Goal: Information Seeking & Learning: Check status

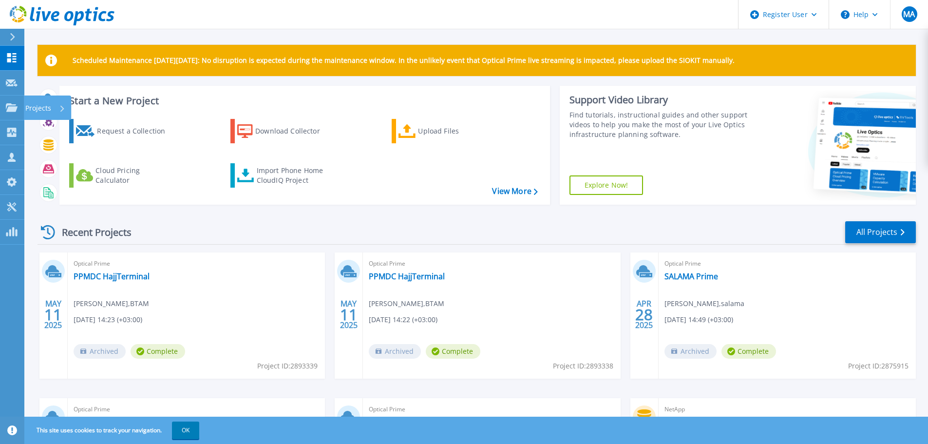
scroll to position [137, 0]
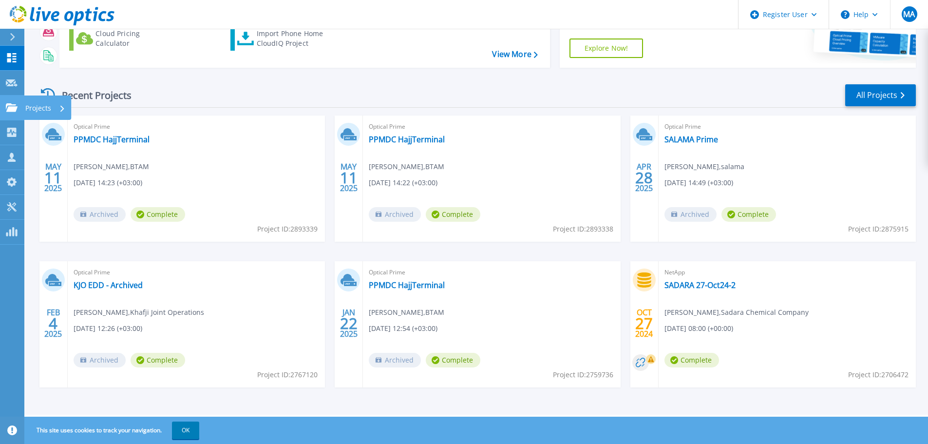
click at [7, 110] on icon at bounding box center [12, 107] width 12 height 8
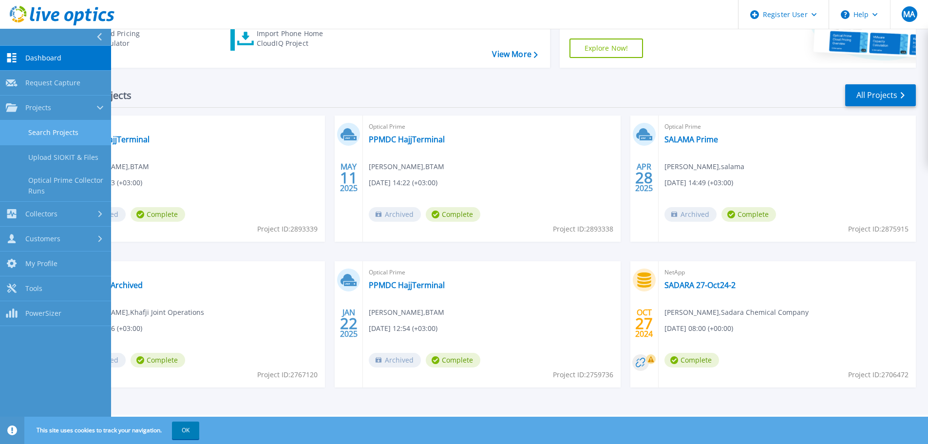
click at [75, 122] on link "Search Projects" at bounding box center [55, 132] width 111 height 25
click at [67, 131] on link "Search Projects" at bounding box center [55, 132] width 111 height 25
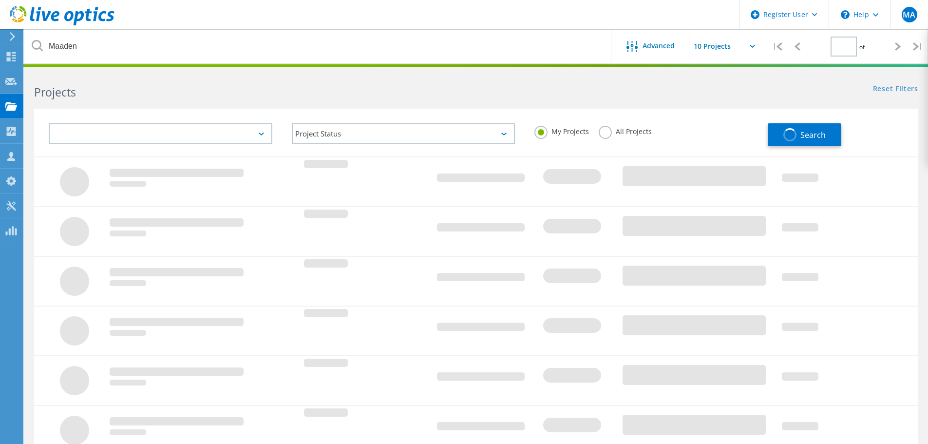
type input "1"
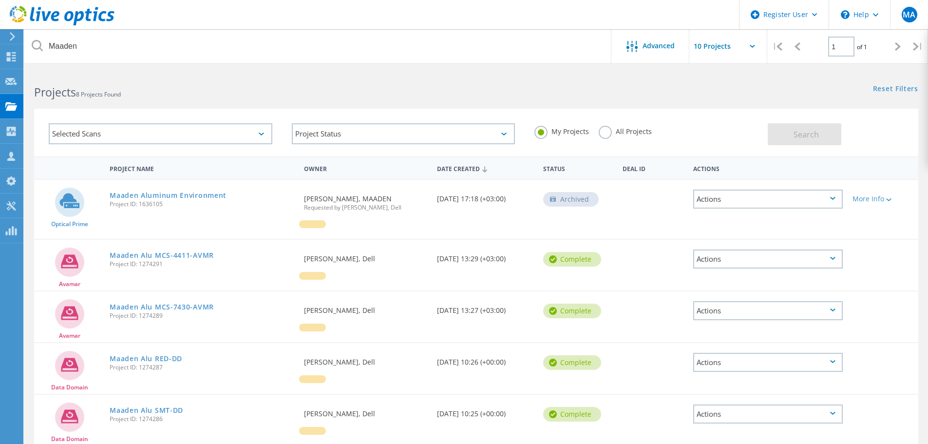
click at [409, 99] on h2 "Projects 8 Projects Found" at bounding box center [250, 92] width 432 height 16
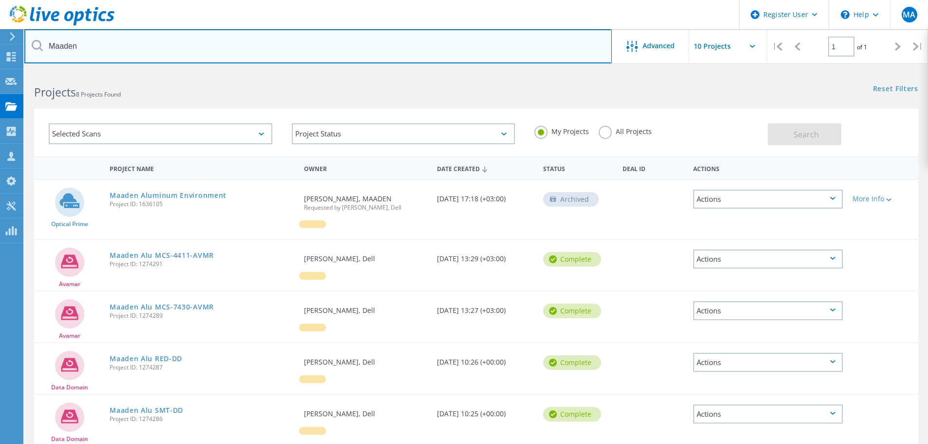
drag, startPoint x: 392, startPoint y: 60, endPoint x: 382, endPoint y: 53, distance: 11.8
click at [391, 59] on input "Maaden" at bounding box center [317, 46] width 587 height 34
click at [374, 46] on input "Maaden" at bounding box center [317, 46] width 587 height 34
type input "Batelco"
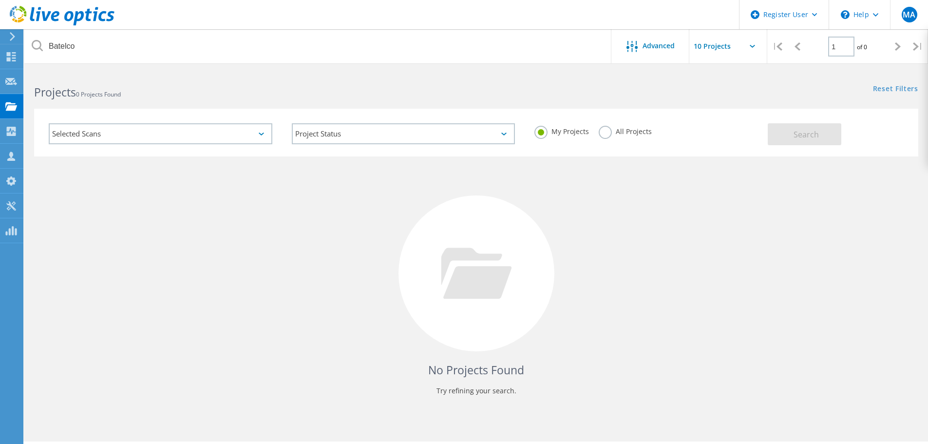
click at [244, 123] on div "Selected Scans" at bounding box center [161, 133] width 224 height 21
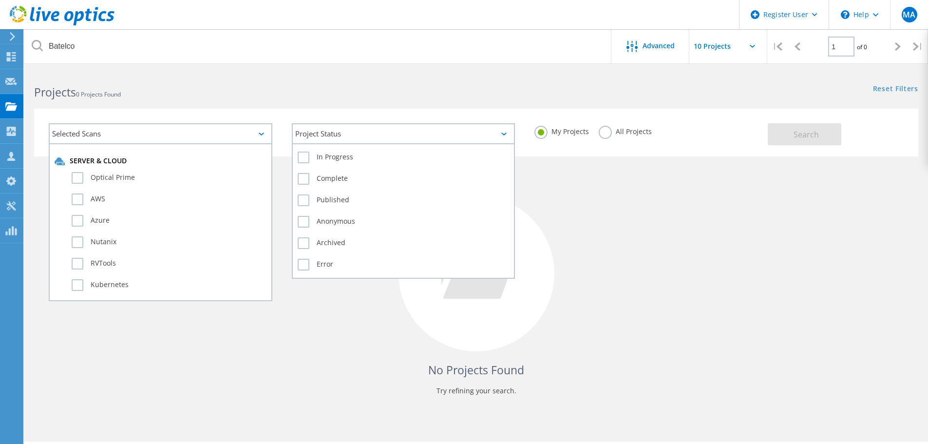
click at [352, 131] on div "Project Status" at bounding box center [404, 133] width 224 height 21
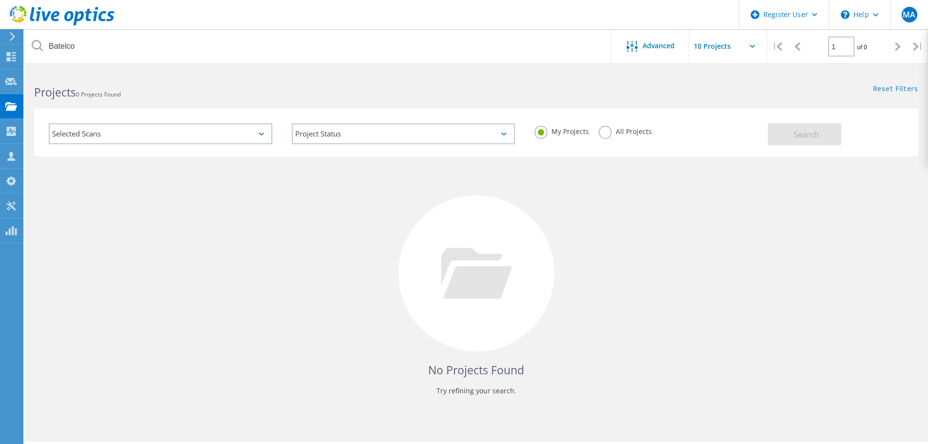
click at [622, 129] on label "All Projects" at bounding box center [625, 130] width 53 height 9
click at [0, 0] on input "All Projects" at bounding box center [0, 0] width 0 height 0
click at [803, 141] on button "Search" at bounding box center [805, 134] width 74 height 22
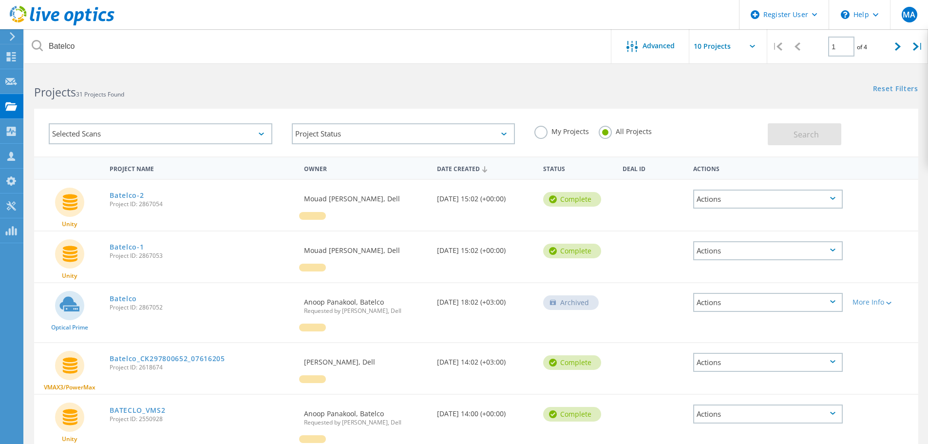
click at [454, 175] on div "Date Created" at bounding box center [485, 168] width 106 height 19
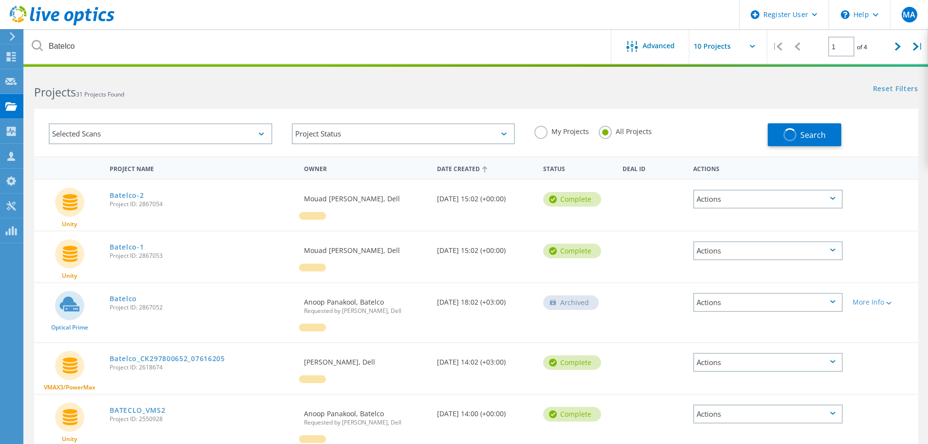
click at [454, 170] on div "Date Created" at bounding box center [485, 168] width 106 height 19
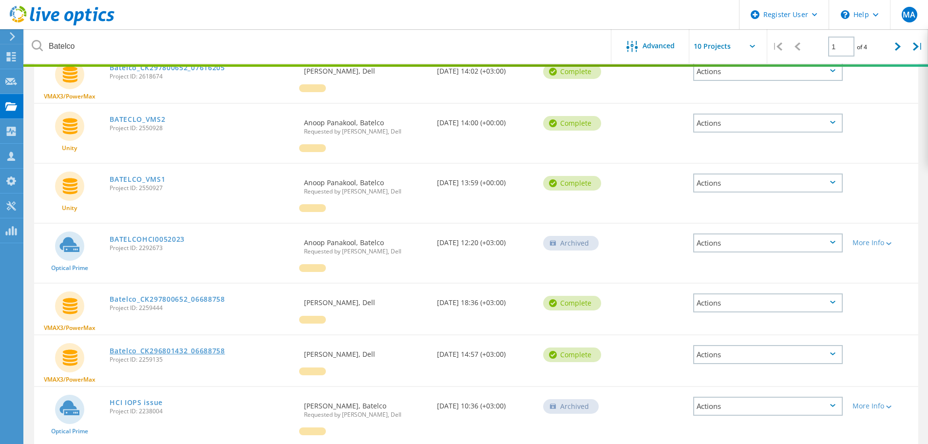
scroll to position [332, 0]
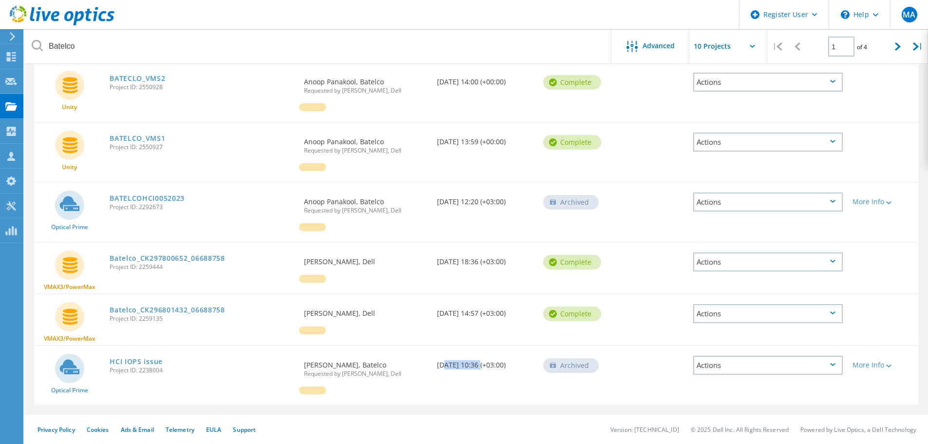
drag, startPoint x: 477, startPoint y: 361, endPoint x: 441, endPoint y: 364, distance: 35.7
click at [441, 364] on div "Date Created [DATE] 10:36 (+03:00)" at bounding box center [485, 362] width 106 height 32
drag, startPoint x: 471, startPoint y: 204, endPoint x: 431, endPoint y: 202, distance: 39.5
click at [431, 202] on div "Optical Prime BATELCOHCI0052023 Project ID: 2292673 Requested By [PERSON_NAME],…" at bounding box center [476, 212] width 884 height 59
click at [453, 198] on div "Date Created [DATE] 12:20 (+03:00)" at bounding box center [485, 199] width 106 height 32
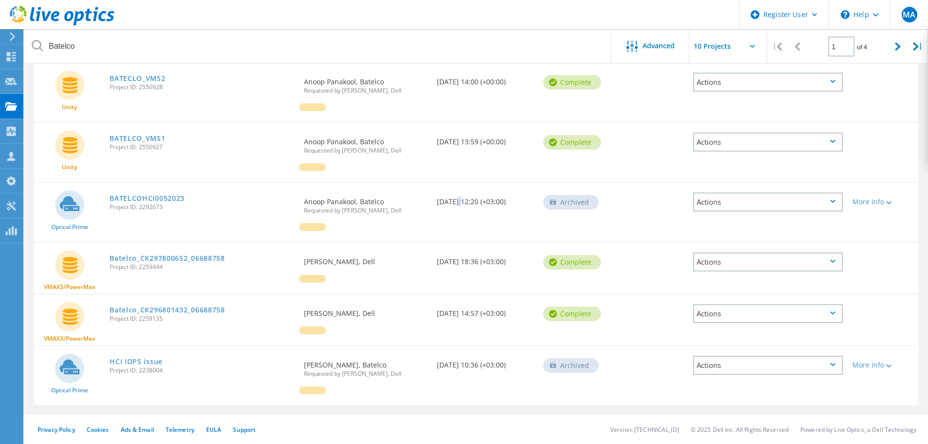
click at [453, 198] on div "Date Created [DATE] 12:20 (+03:00)" at bounding box center [485, 199] width 106 height 32
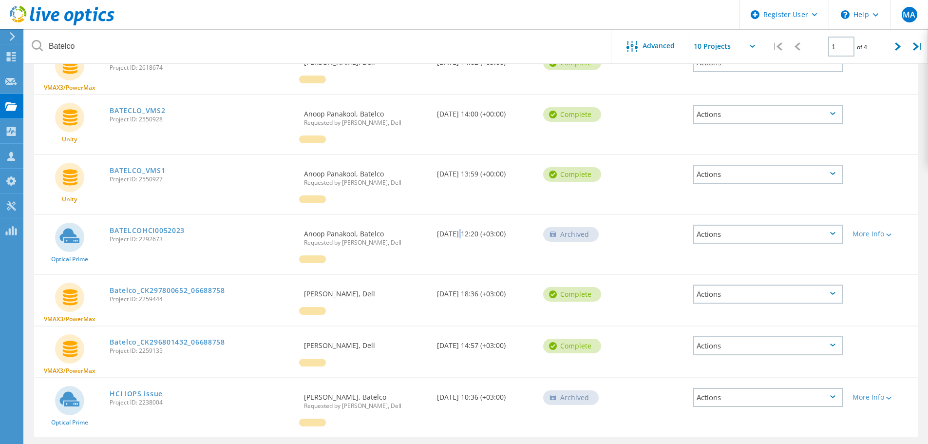
scroll to position [283, 0]
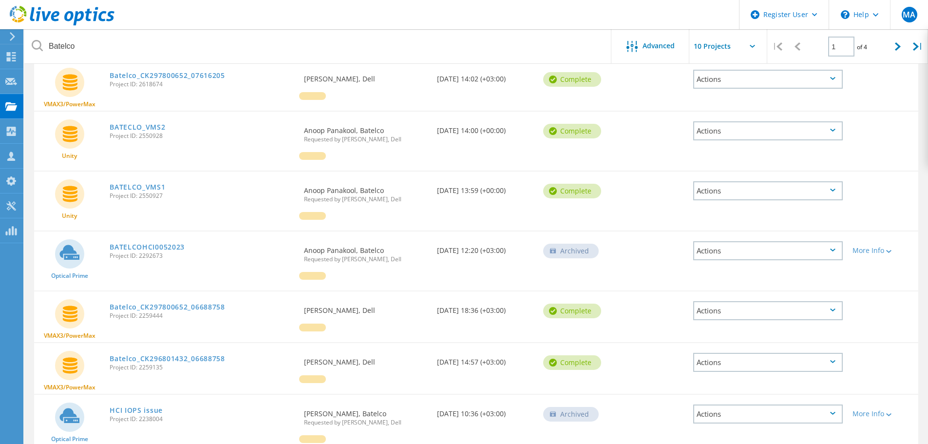
click at [466, 248] on div "Date Created [DATE] 12:20 (+03:00)" at bounding box center [485, 247] width 106 height 32
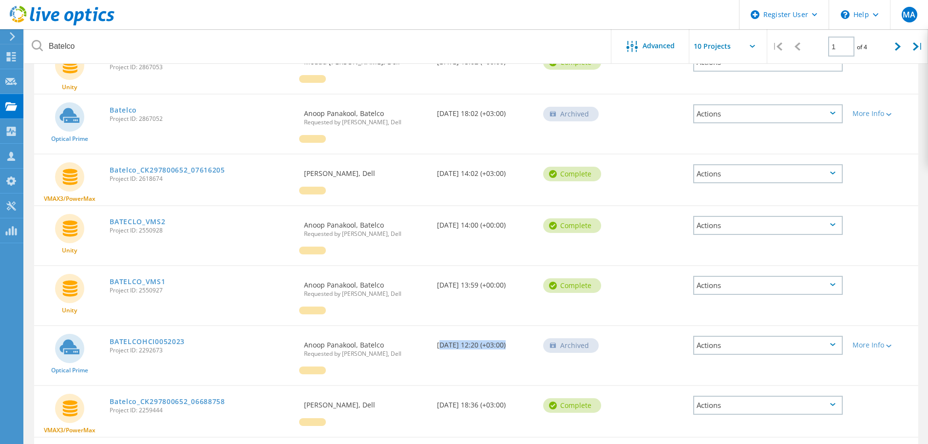
scroll to position [137, 0]
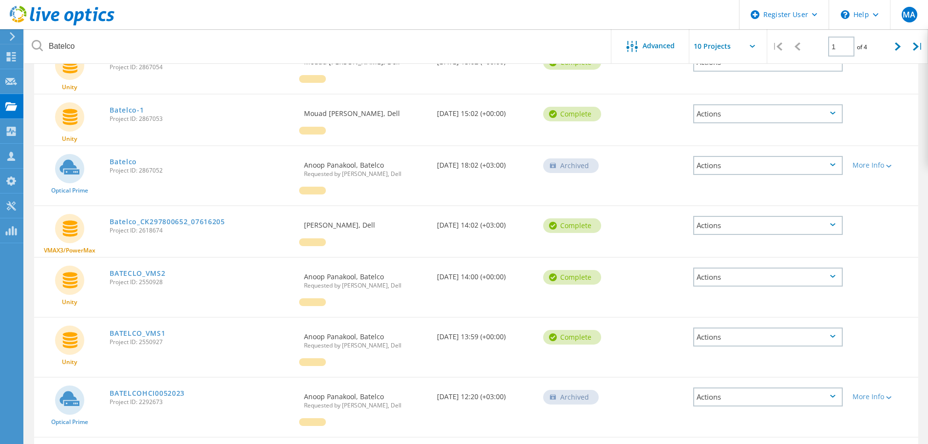
click at [454, 161] on div "Date Created [DATE] 18:02 (+03:00)" at bounding box center [485, 162] width 106 height 32
drag, startPoint x: 354, startPoint y: 176, endPoint x: 394, endPoint y: 176, distance: 40.4
click at [394, 176] on span "Requested by [PERSON_NAME], Dell" at bounding box center [365, 174] width 123 height 6
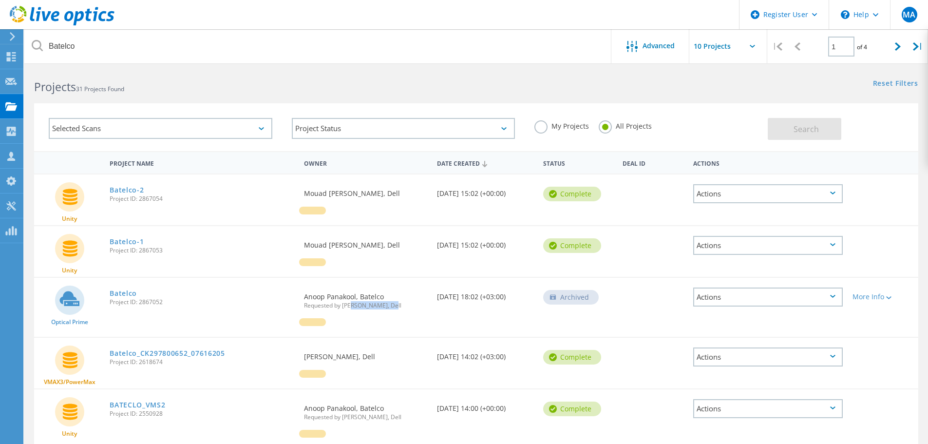
scroll to position [0, 0]
